Goal: Task Accomplishment & Management: Use online tool/utility

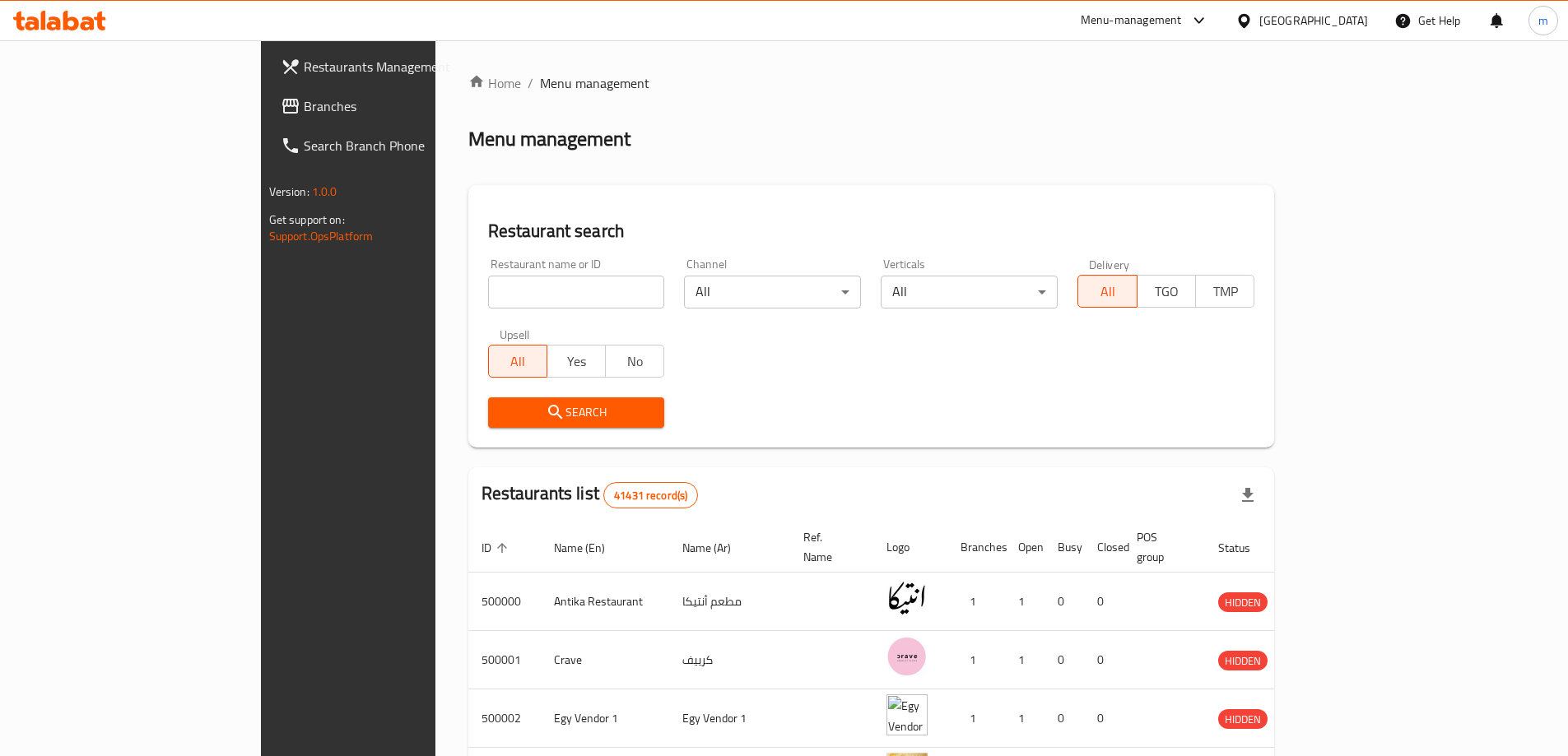
click at [304, 111] on span "Branches" at bounding box center [407, 106] width 206 height 19
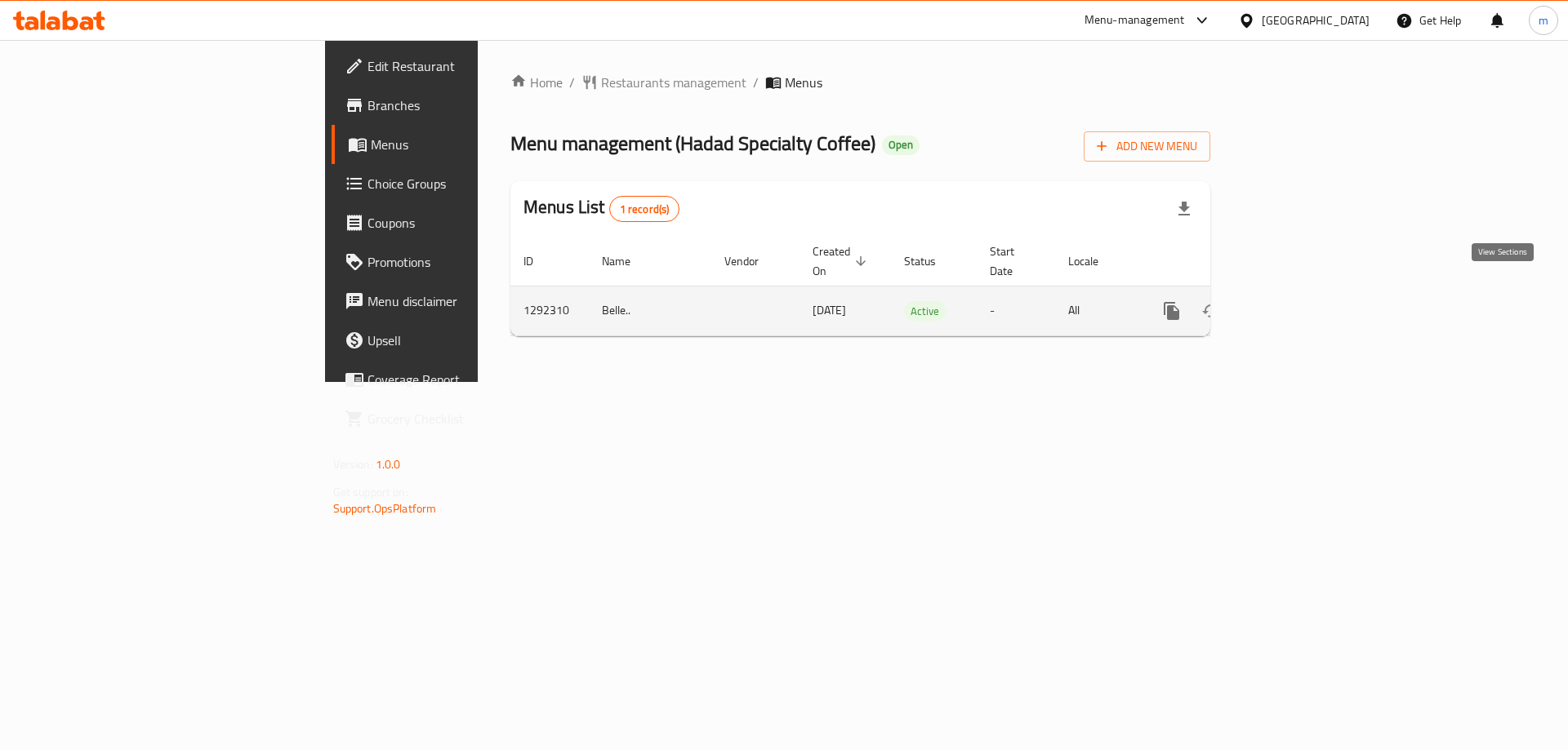
click at [1309, 294] on link "enhanced table" at bounding box center [1289, 311] width 39 height 39
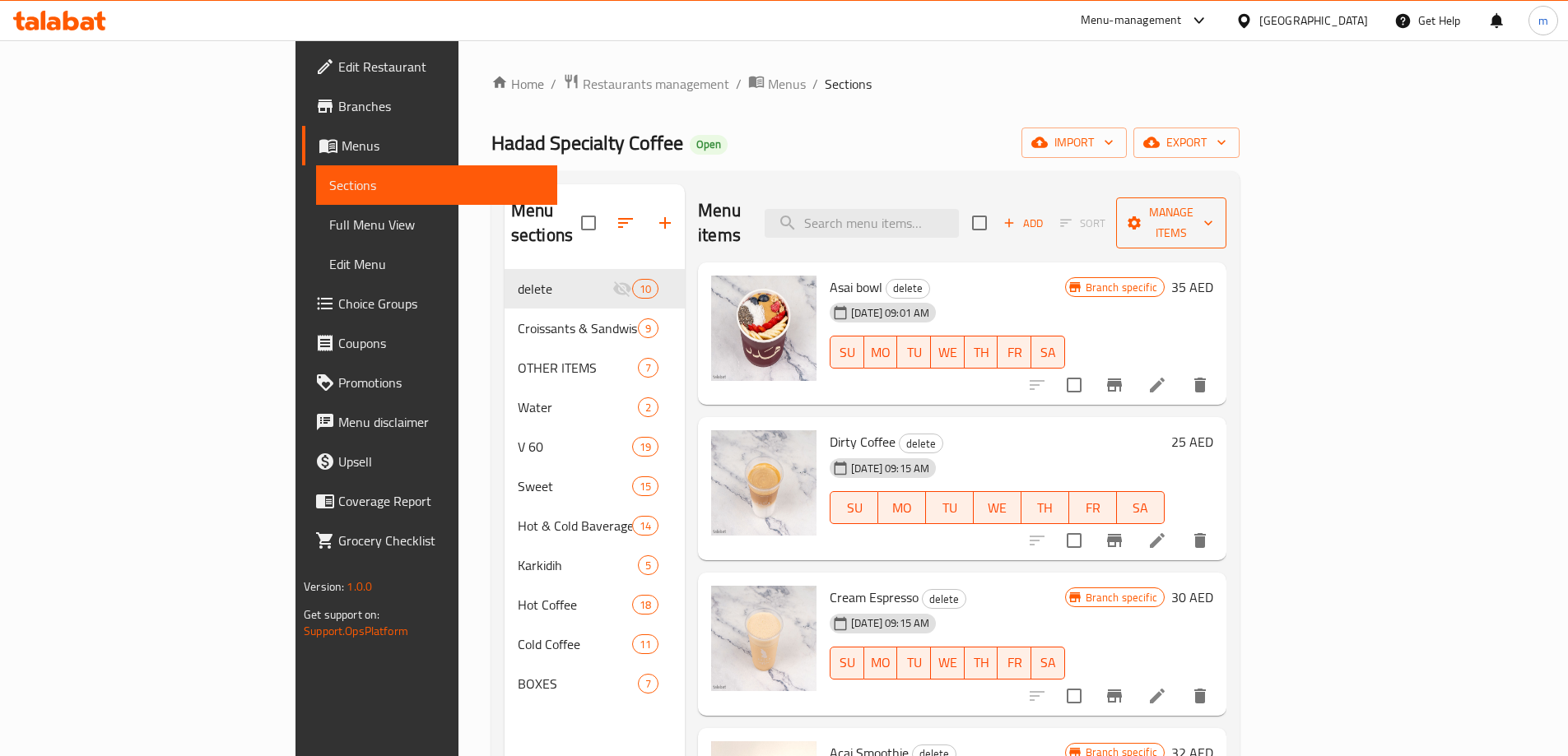
click at [1213, 212] on span "Manage items" at bounding box center [1171, 223] width 84 height 41
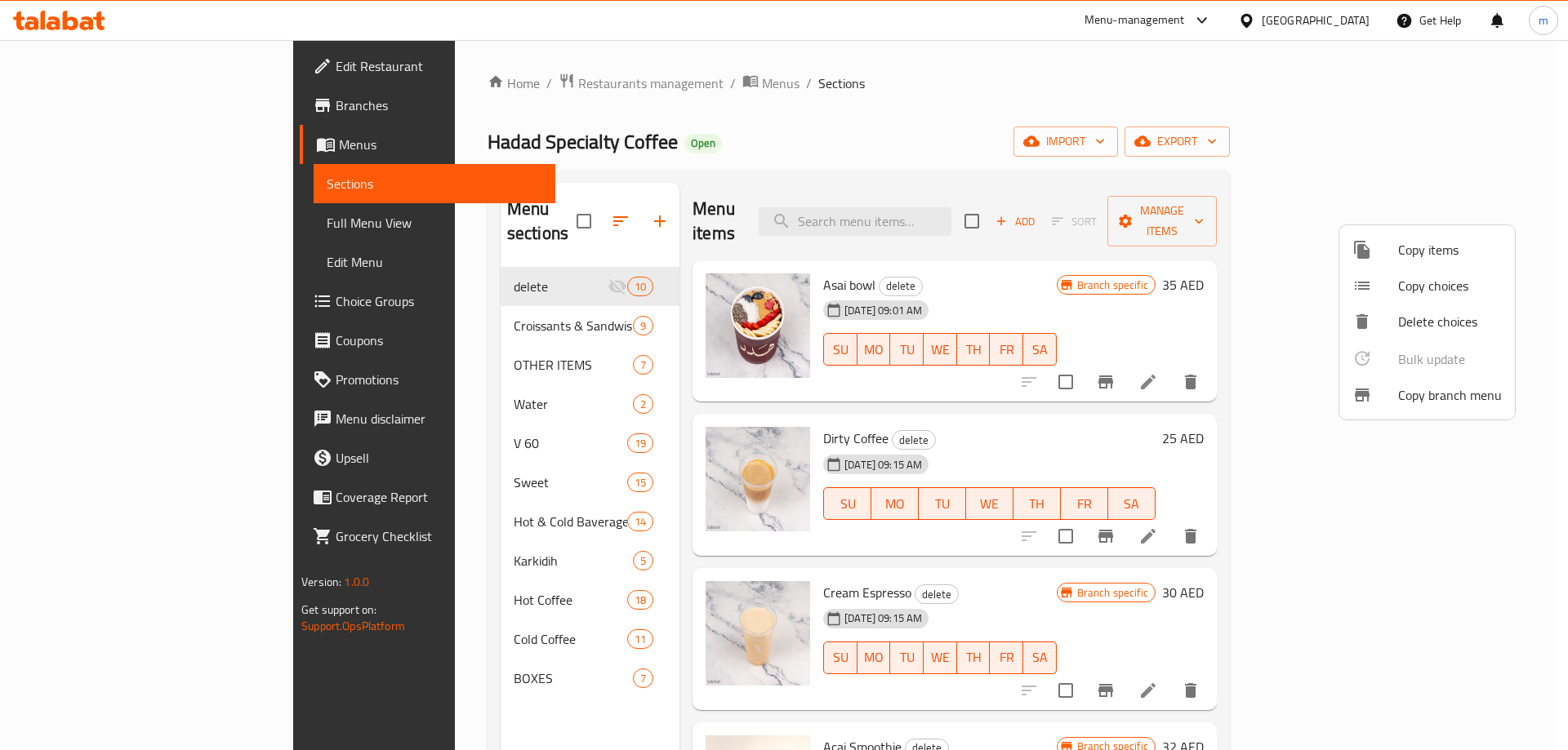
click at [1417, 401] on span "Copy branch menu" at bounding box center [1450, 395] width 104 height 19
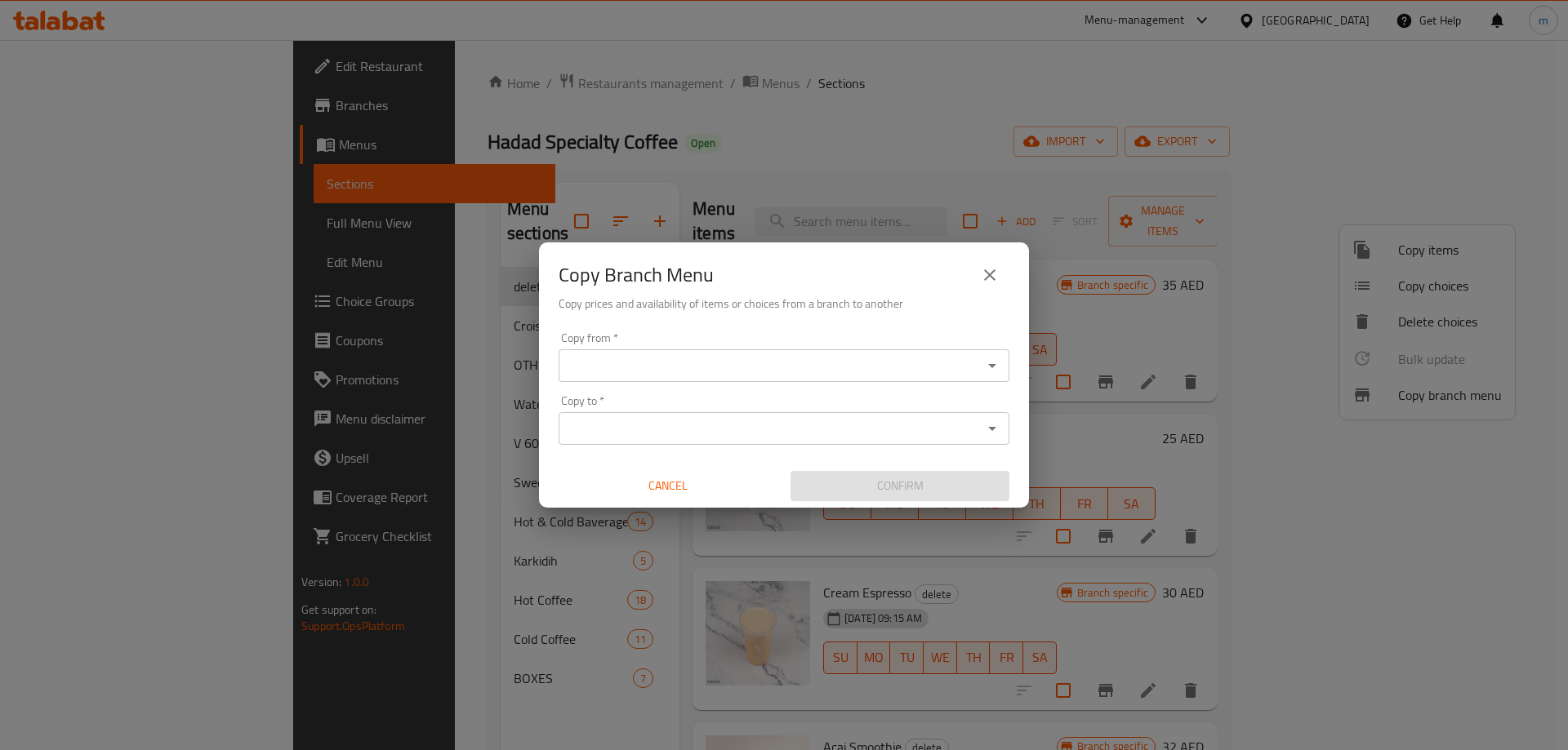
click at [652, 374] on input "Copy from   *" at bounding box center [770, 365] width 414 height 23
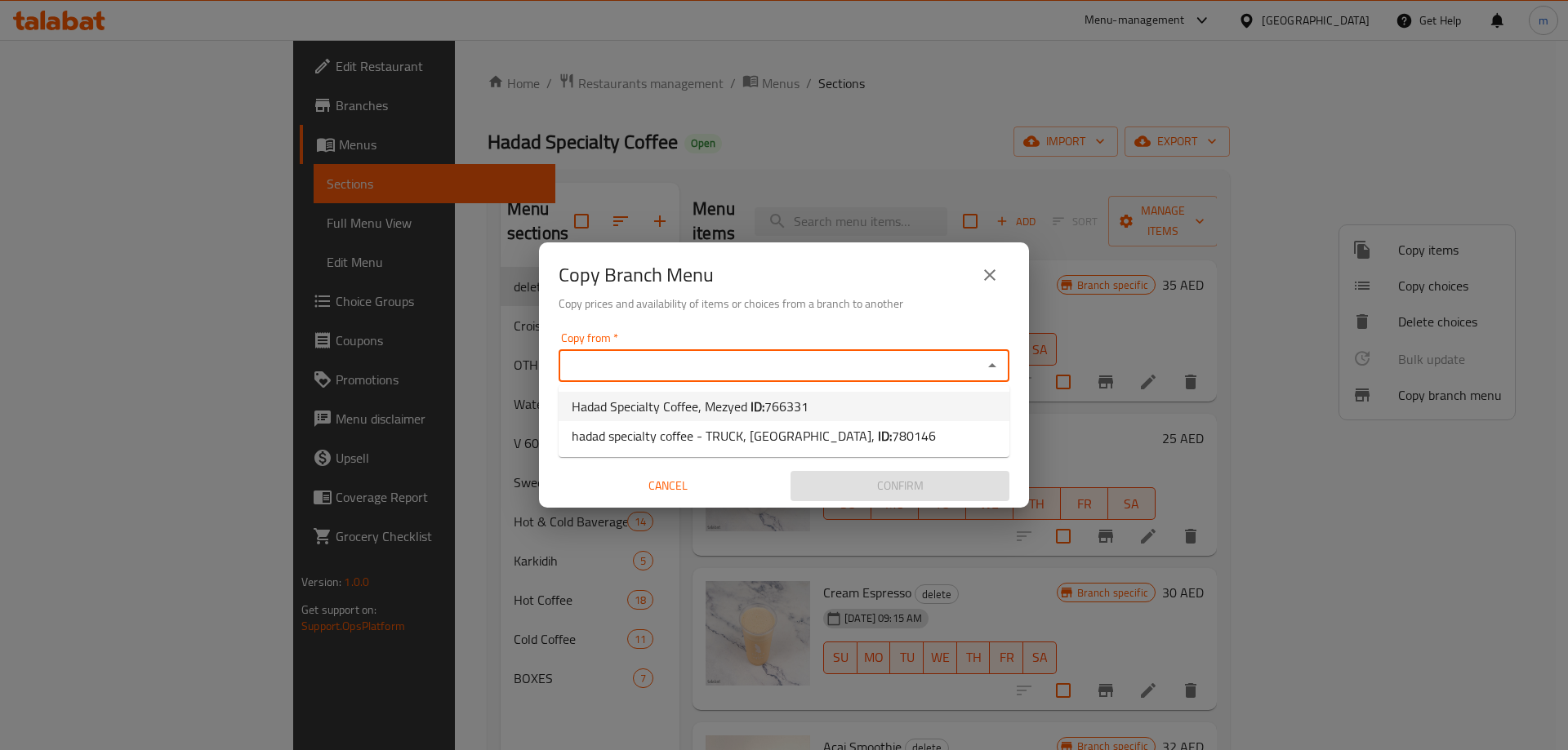
click at [701, 413] on span "Hadad Specialty Coffee, Mezyed ID: 766331" at bounding box center [690, 406] width 237 height 19
type input "Hadad Specialty Coffee, Mezyed"
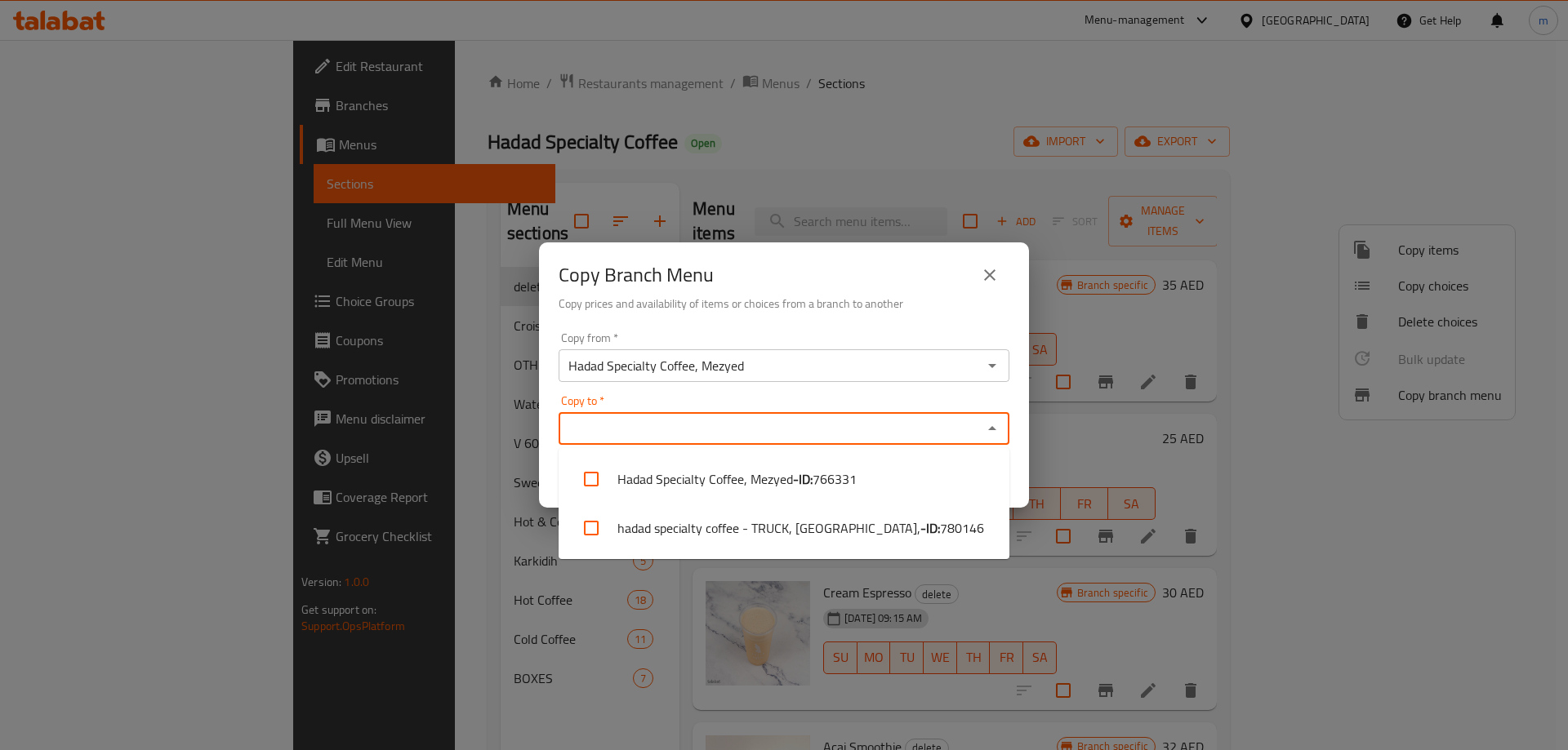
click at [749, 439] on input "Copy to   *" at bounding box center [770, 428] width 414 height 23
click at [760, 529] on li "hadad specialty coffee - TRUCK, Al Marakhaniya, - ID: 780146" at bounding box center [784, 528] width 451 height 49
checkbox input "true"
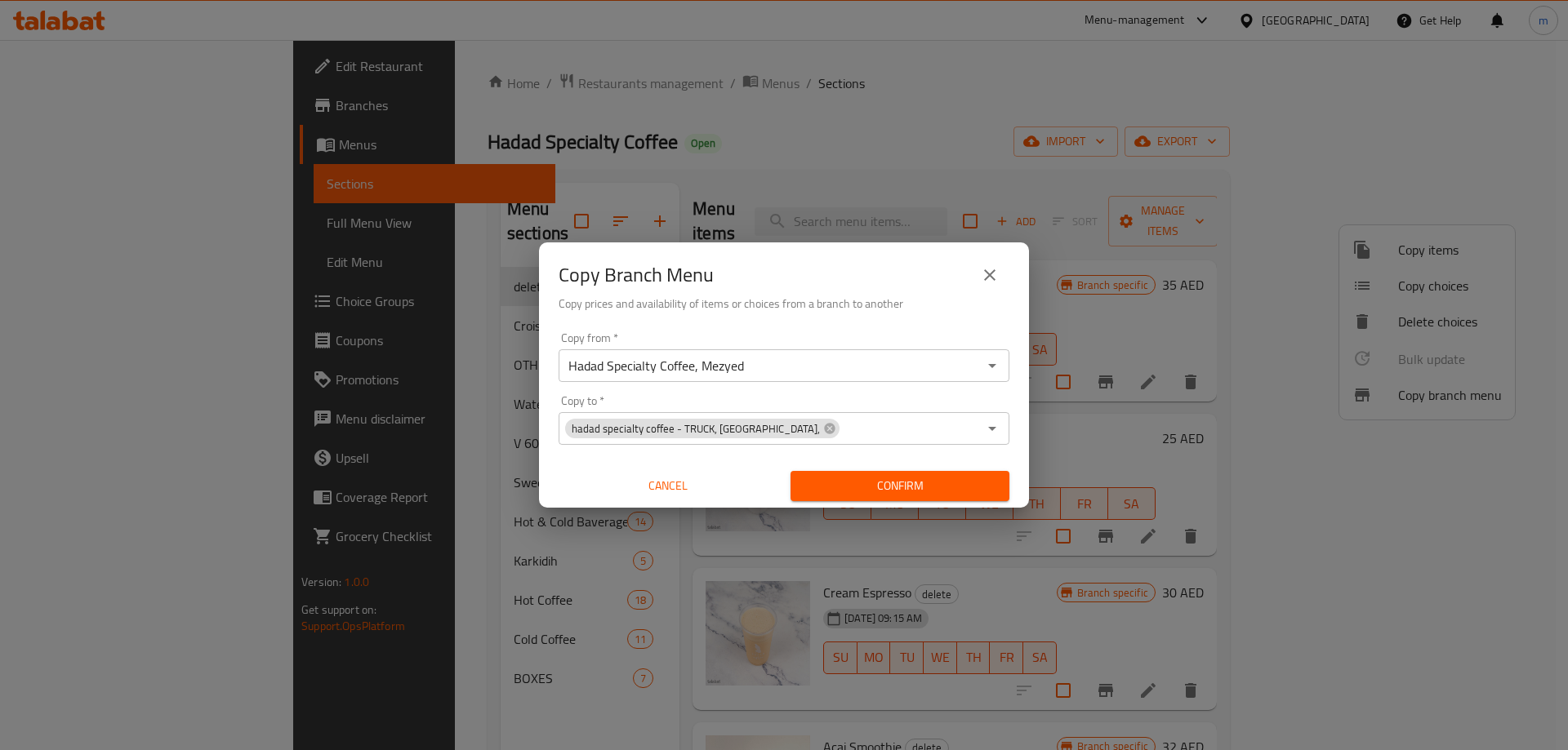
click at [994, 287] on button "close" at bounding box center [990, 275] width 39 height 39
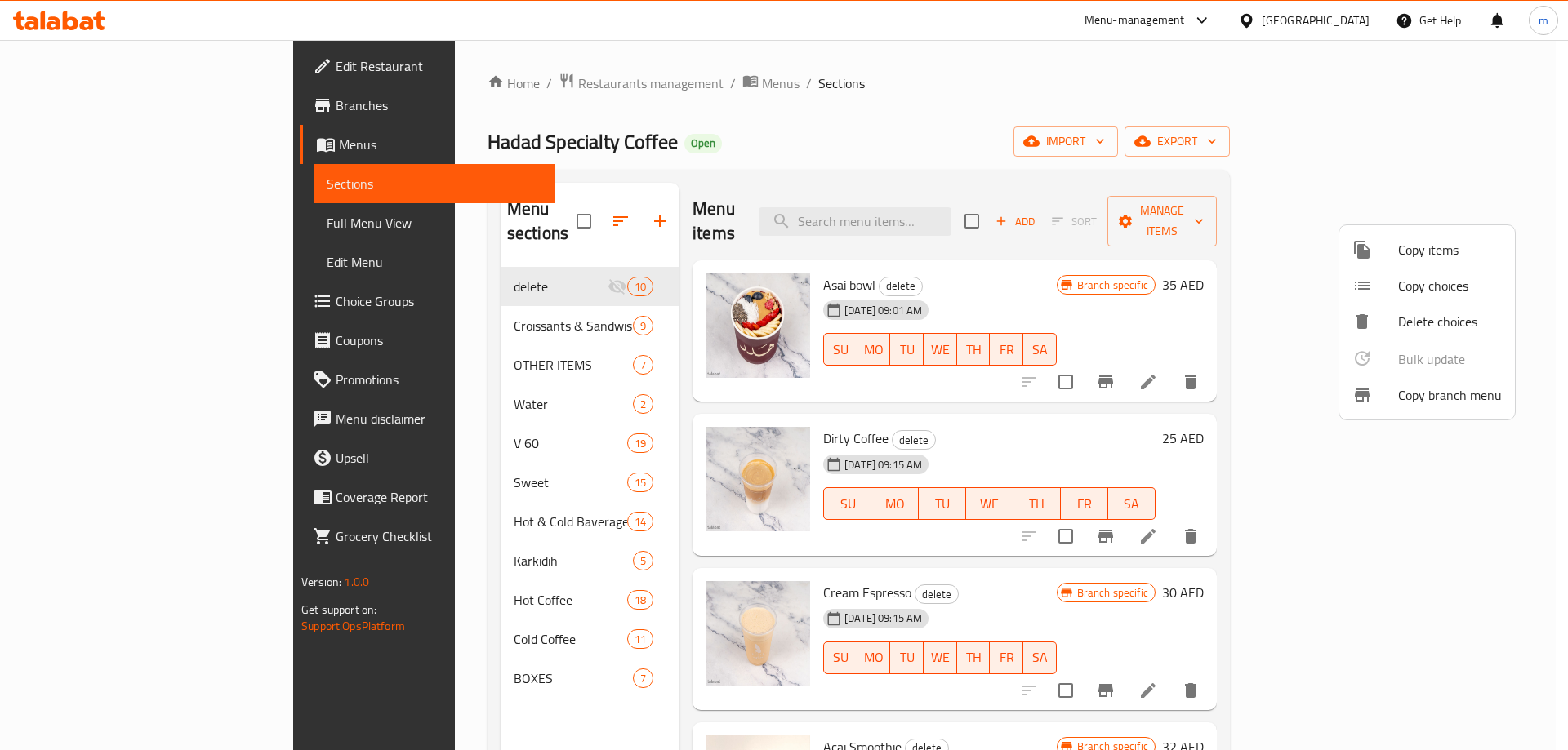
click at [88, 26] on div at bounding box center [784, 375] width 1568 height 750
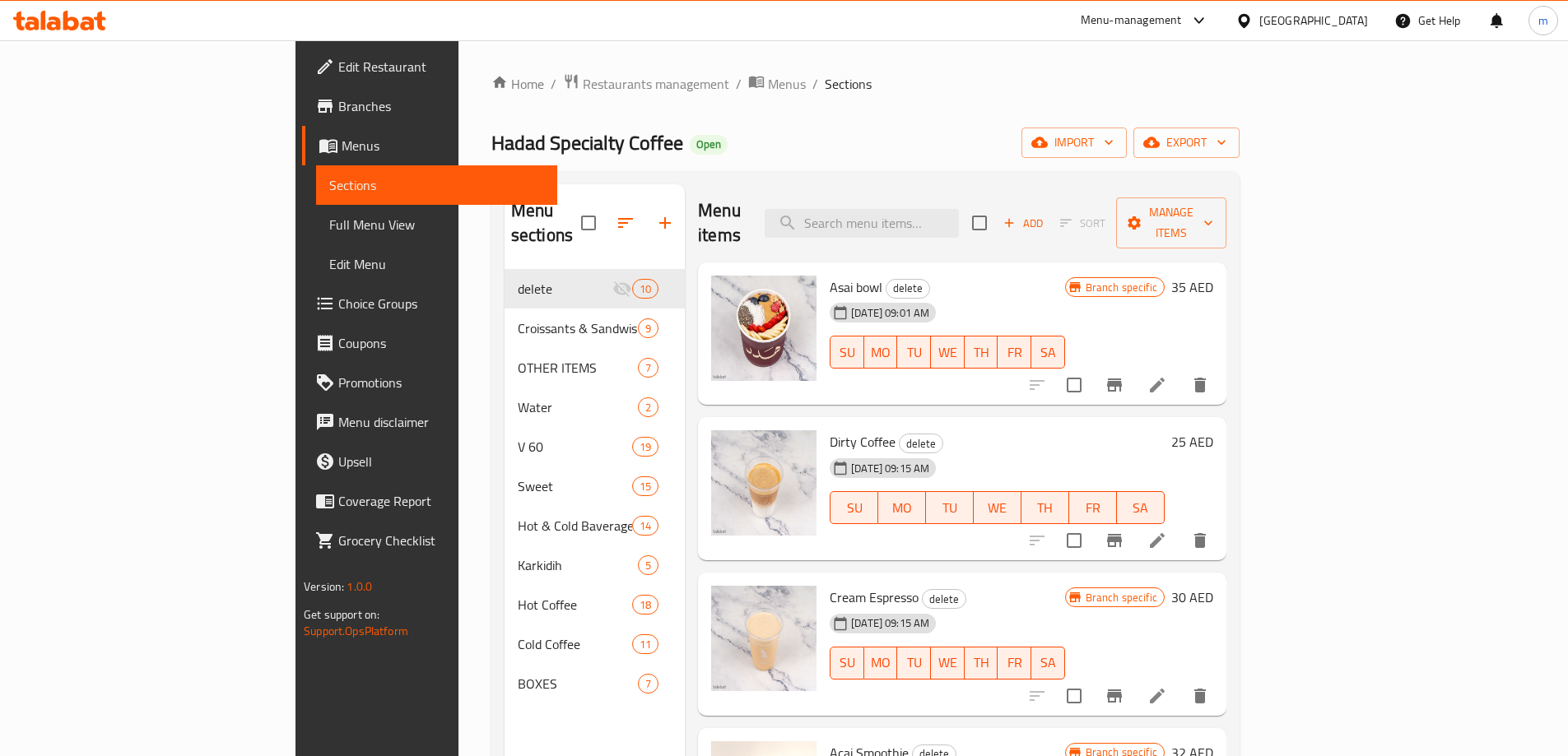
click at [89, 18] on icon at bounding box center [87, 23] width 14 height 14
